Goal: Find specific page/section: Find specific page/section

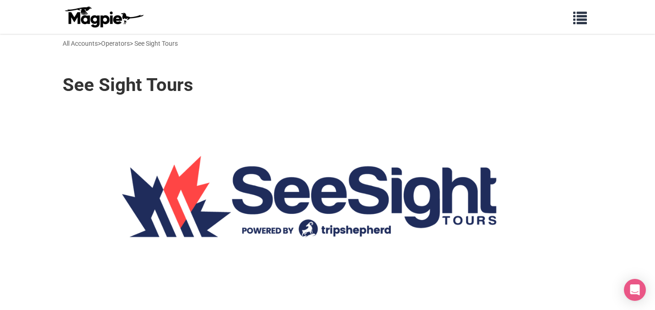
click at [85, 26] on img at bounding box center [104, 17] width 82 height 22
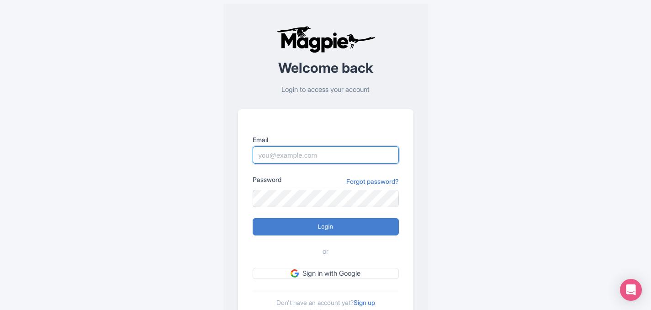
click at [285, 156] on input "Email" at bounding box center [326, 154] width 146 height 17
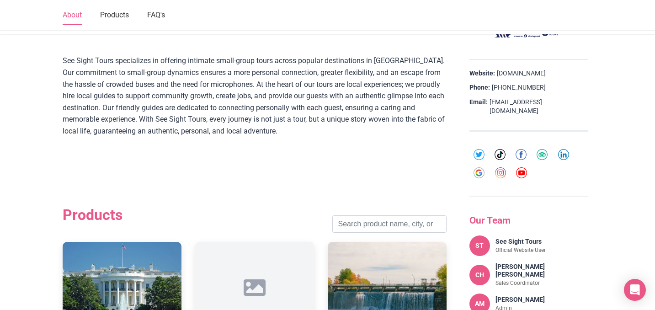
scroll to position [236, 0]
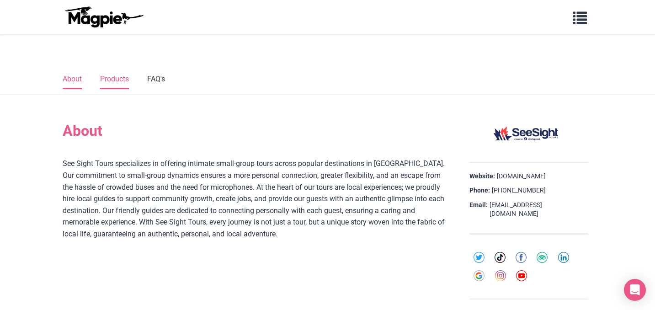
click at [113, 80] on link "Products" at bounding box center [114, 79] width 29 height 19
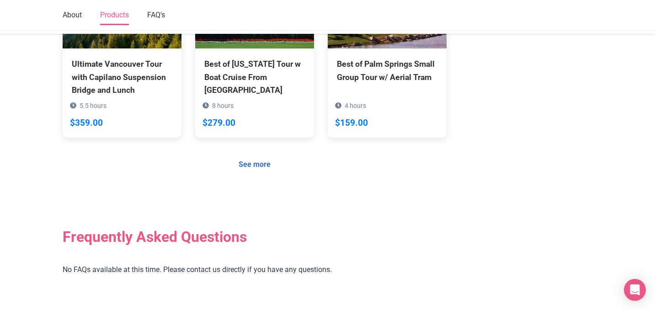
scroll to position [867, 0]
